Goal: Complete application form

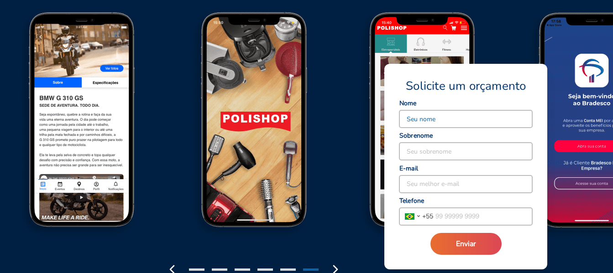
click at [450, 121] on input at bounding box center [465, 118] width 133 height 17
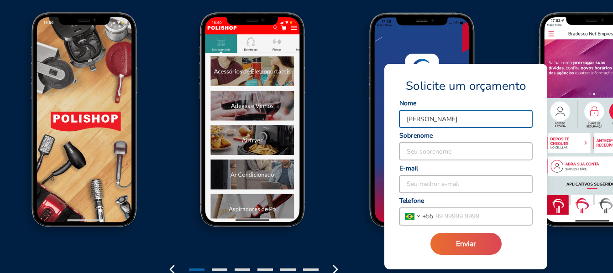
type input "[PERSON_NAME]"
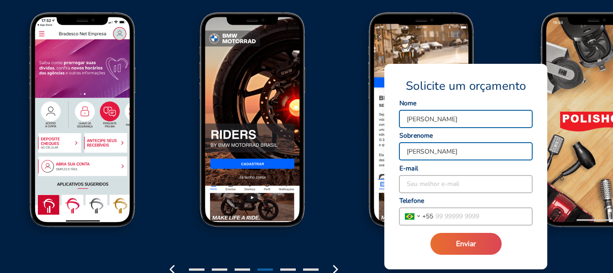
type input "[PERSON_NAME]"
click at [433, 181] on input at bounding box center [465, 184] width 133 height 17
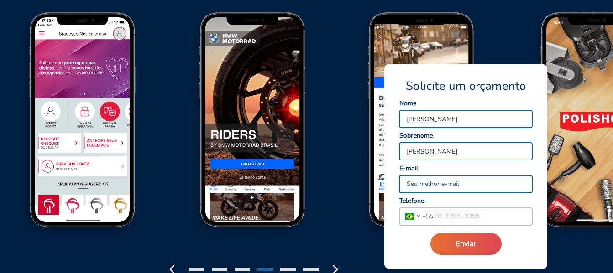
type input "[EMAIL_ADDRESS][DOMAIN_NAME]"
type input "[PHONE_NUMBER]"
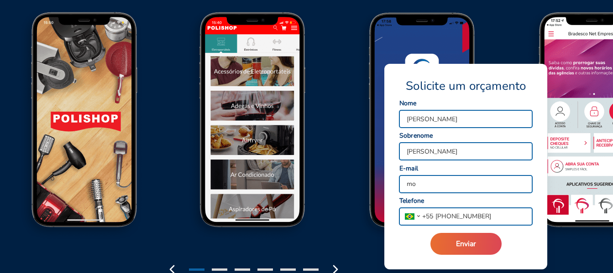
type input "m"
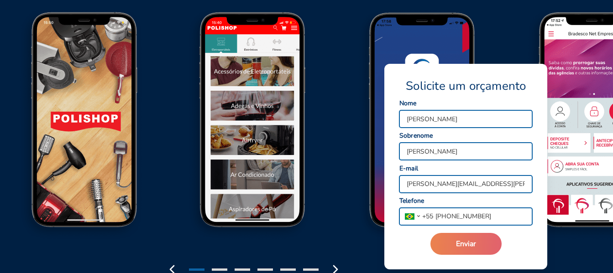
type input "[PERSON_NAME][EMAIL_ADDRESS][PERSON_NAME][DOMAIN_NAME]"
click at [461, 242] on span "Enviar" at bounding box center [466, 244] width 20 height 10
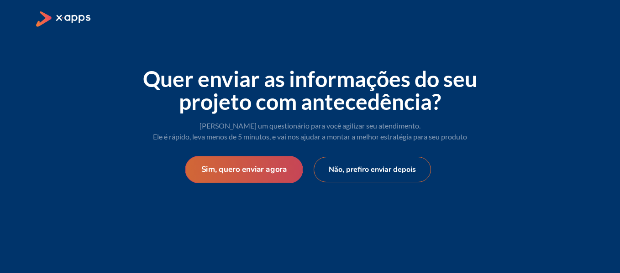
click at [288, 172] on button "Sim, quero enviar agora" at bounding box center [244, 169] width 118 height 27
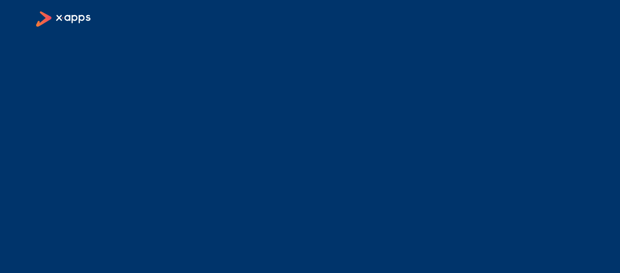
select select "BR"
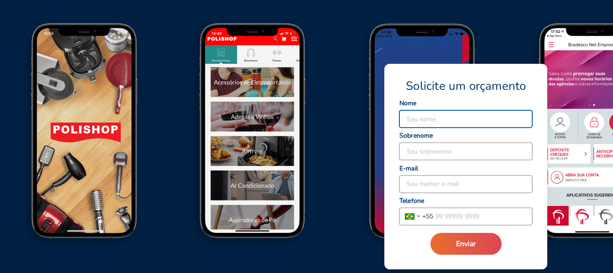
scroll to position [1141, 0]
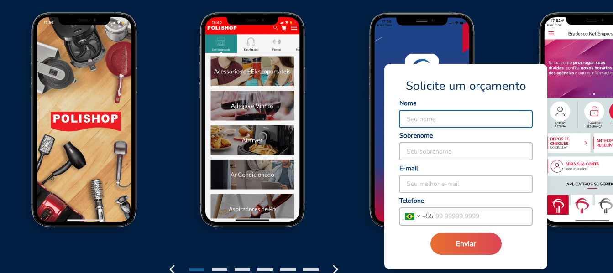
drag, startPoint x: 426, startPoint y: 116, endPoint x: 455, endPoint y: 120, distance: 29.6
click at [426, 116] on input at bounding box center [465, 118] width 133 height 17
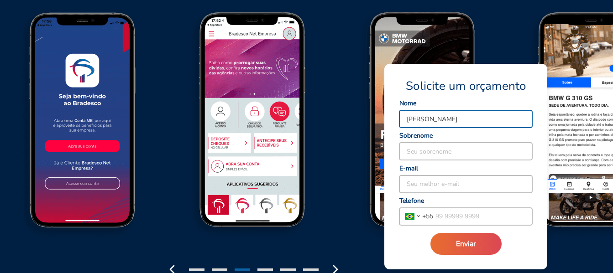
type input "[PERSON_NAME]"
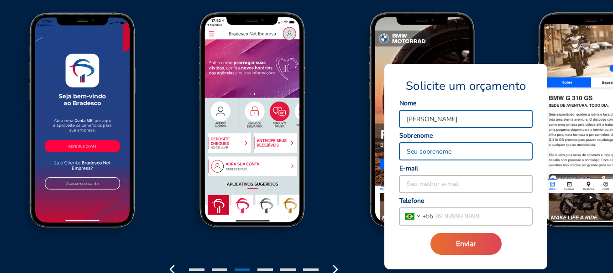
click at [440, 149] on input at bounding box center [465, 151] width 133 height 17
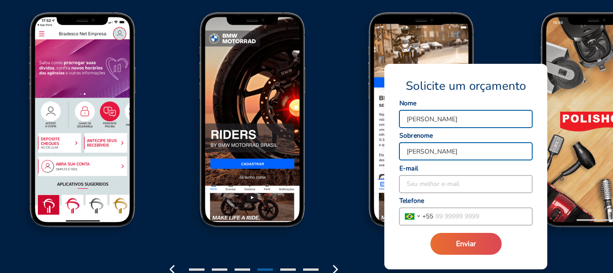
type input "[PERSON_NAME]"
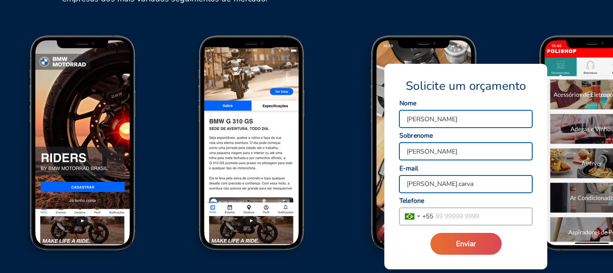
scroll to position [1095, 0]
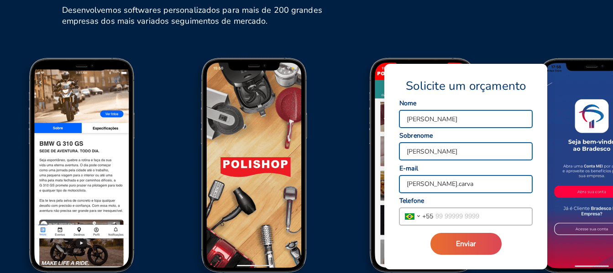
click at [459, 183] on input "[PERSON_NAME].carva" at bounding box center [465, 184] width 133 height 17
type input "[PERSON_NAME][EMAIL_ADDRESS][PERSON_NAME][DOMAIN_NAME]"
click at [463, 220] on input "tel" at bounding box center [482, 216] width 99 height 17
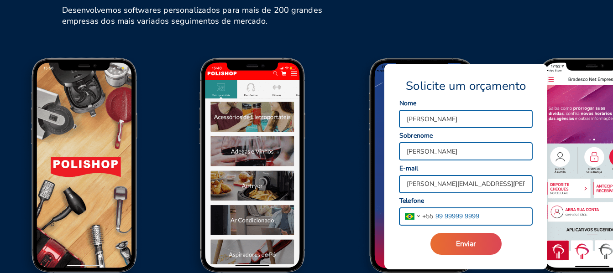
type input "[PHONE_NUMBER]"
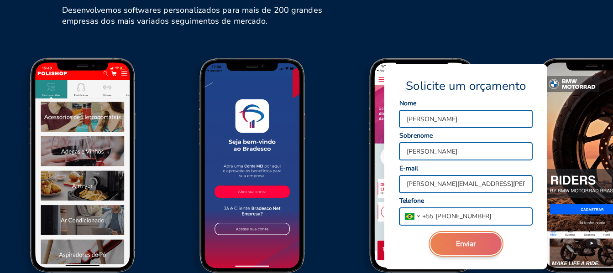
click at [462, 246] on span "Enviar" at bounding box center [466, 244] width 20 height 10
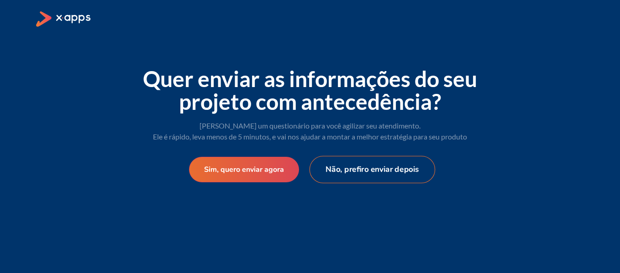
click at [368, 170] on button "Não, prefiro enviar depois" at bounding box center [372, 169] width 126 height 27
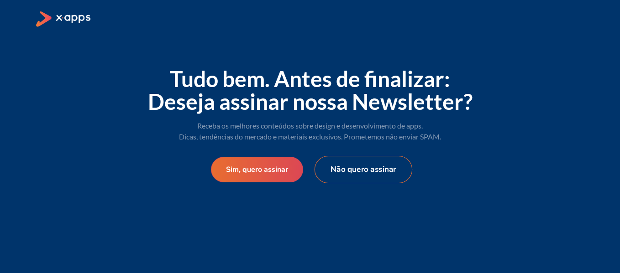
click at [353, 173] on button "Não quero assinar" at bounding box center [363, 169] width 98 height 27
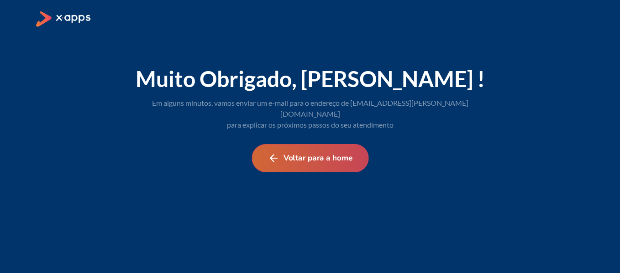
click at [329, 150] on button "Voltar para a home" at bounding box center [309, 158] width 117 height 28
